Goal: Task Accomplishment & Management: Manage account settings

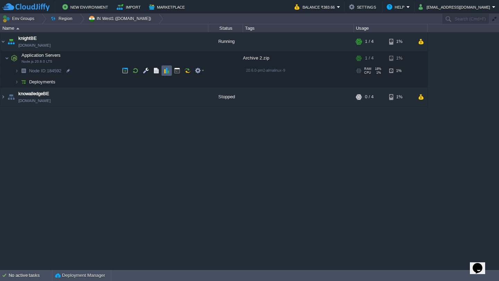
click at [169, 72] on button "button" at bounding box center [167, 71] width 6 height 6
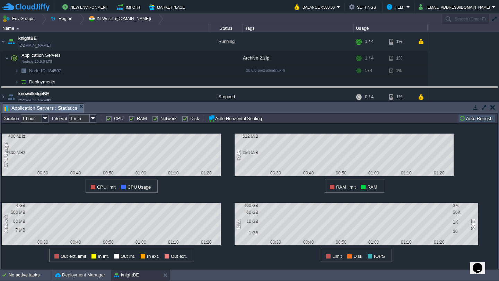
drag, startPoint x: 242, startPoint y: 109, endPoint x: 242, endPoint y: 99, distance: 10.1
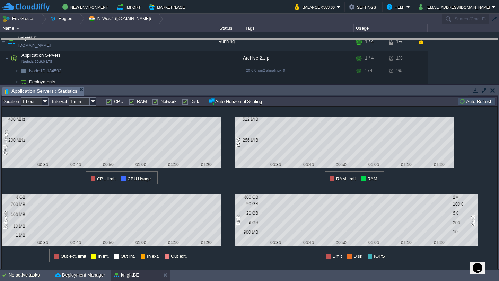
drag, startPoint x: 242, startPoint y: 92, endPoint x: 250, endPoint y: 42, distance: 50.9
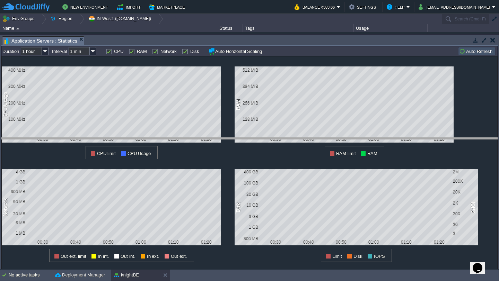
drag, startPoint x: 260, startPoint y: 43, endPoint x: 286, endPoint y: 144, distance: 104.4
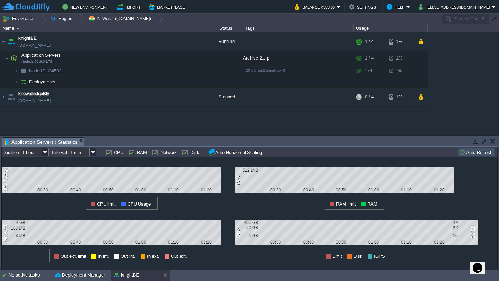
click at [494, 141] on button "button" at bounding box center [492, 141] width 5 height 6
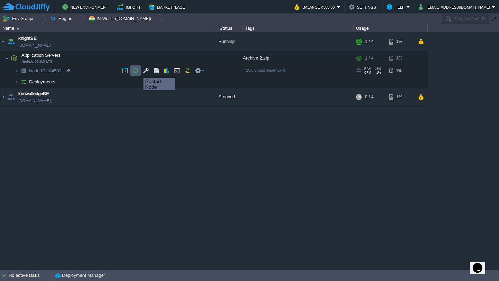
click at [137, 71] on button "button" at bounding box center [135, 71] width 6 height 6
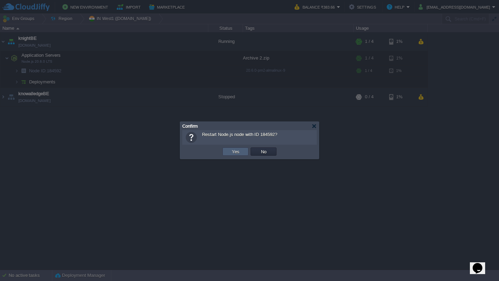
click at [234, 153] on button "Yes" at bounding box center [236, 152] width 12 height 6
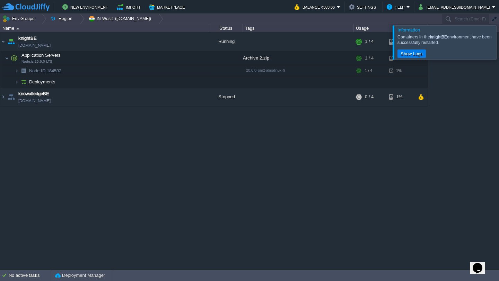
click at [499, 45] on div at bounding box center [507, 42] width 0 height 34
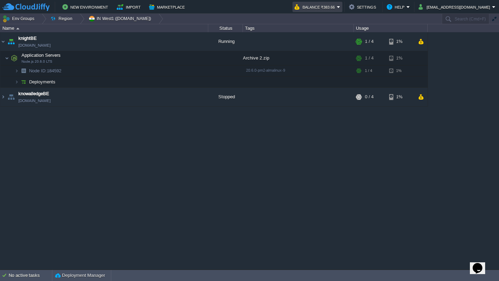
click at [337, 7] on button "Balance ₹383.66" at bounding box center [316, 7] width 42 height 8
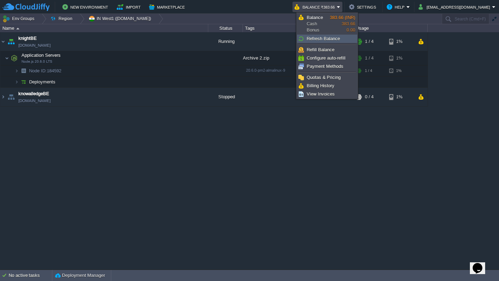
click at [341, 40] on link "Refresh Balance" at bounding box center [327, 39] width 60 height 8
click at [321, 85] on span "Billing History" at bounding box center [321, 85] width 28 height 5
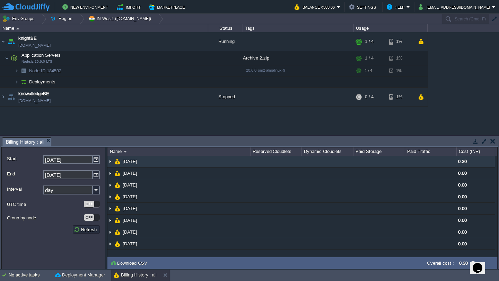
click at [109, 163] on img at bounding box center [110, 161] width 6 height 11
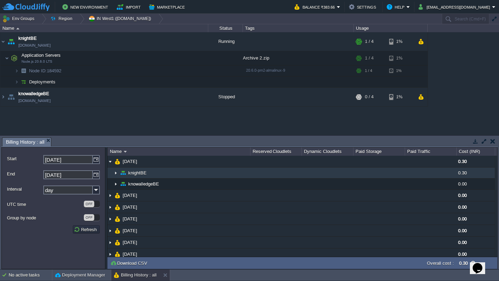
click at [115, 173] on img at bounding box center [116, 173] width 6 height 11
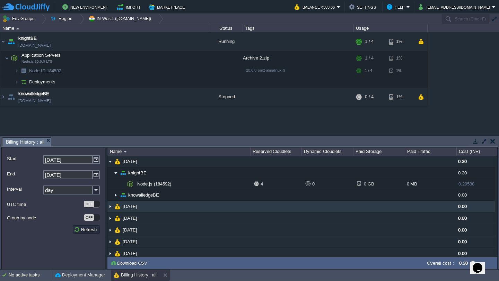
click at [110, 209] on img at bounding box center [110, 206] width 6 height 11
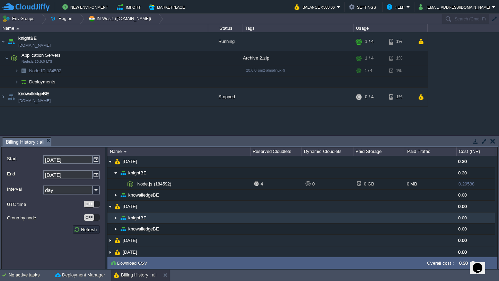
click at [114, 215] on img at bounding box center [116, 218] width 6 height 11
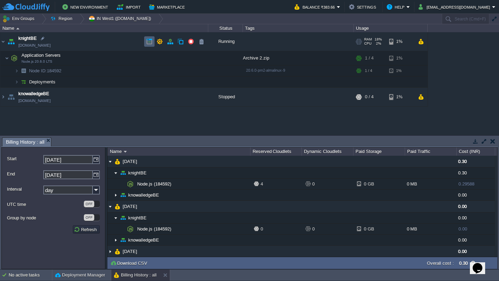
click at [154, 43] on td at bounding box center [149, 41] width 10 height 10
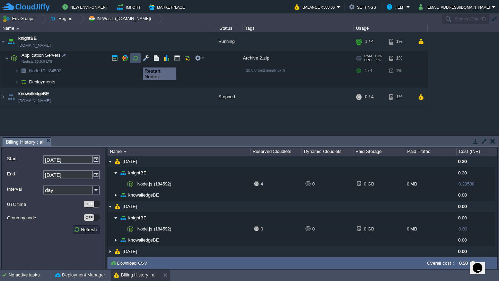
click at [134, 58] on button "button" at bounding box center [135, 58] width 6 height 6
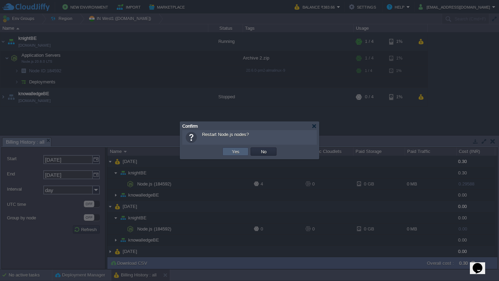
click at [243, 155] on td "Yes" at bounding box center [236, 152] width 26 height 8
